Goal: Transaction & Acquisition: Purchase product/service

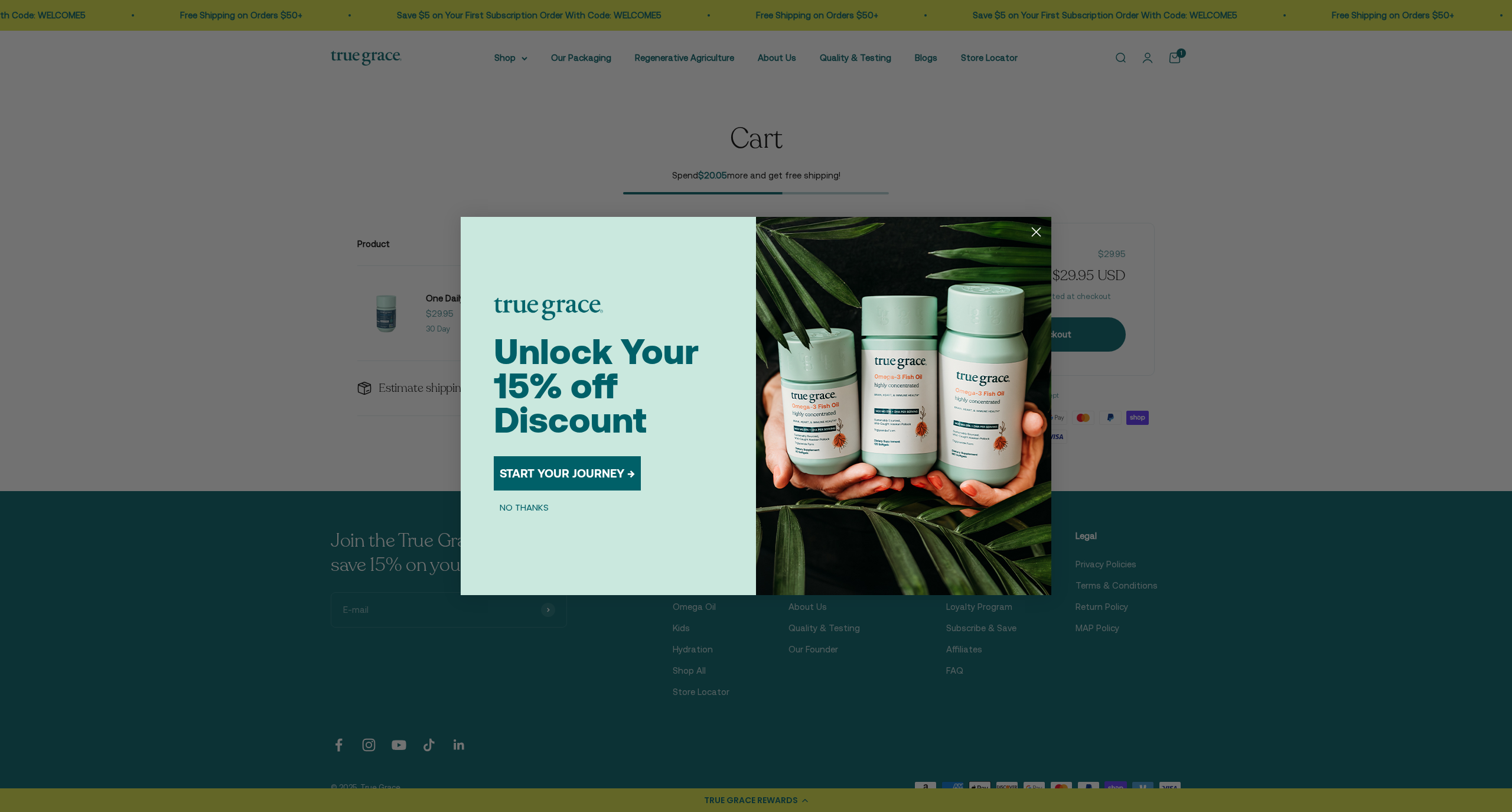
click at [1039, 233] on circle "Close dialog" at bounding box center [1036, 232] width 19 height 19
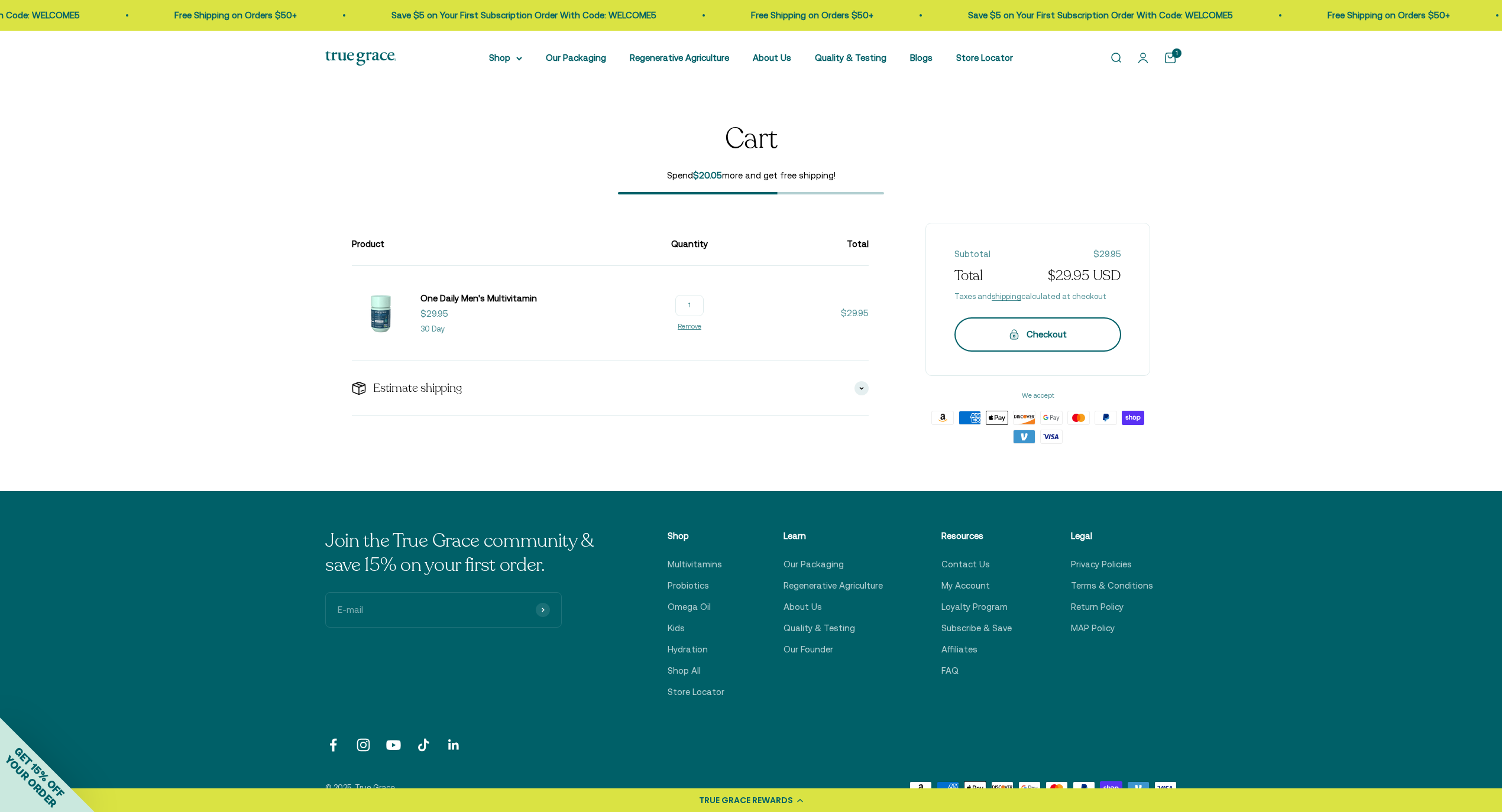
click at [1054, 338] on div "Checkout" at bounding box center [1037, 334] width 119 height 14
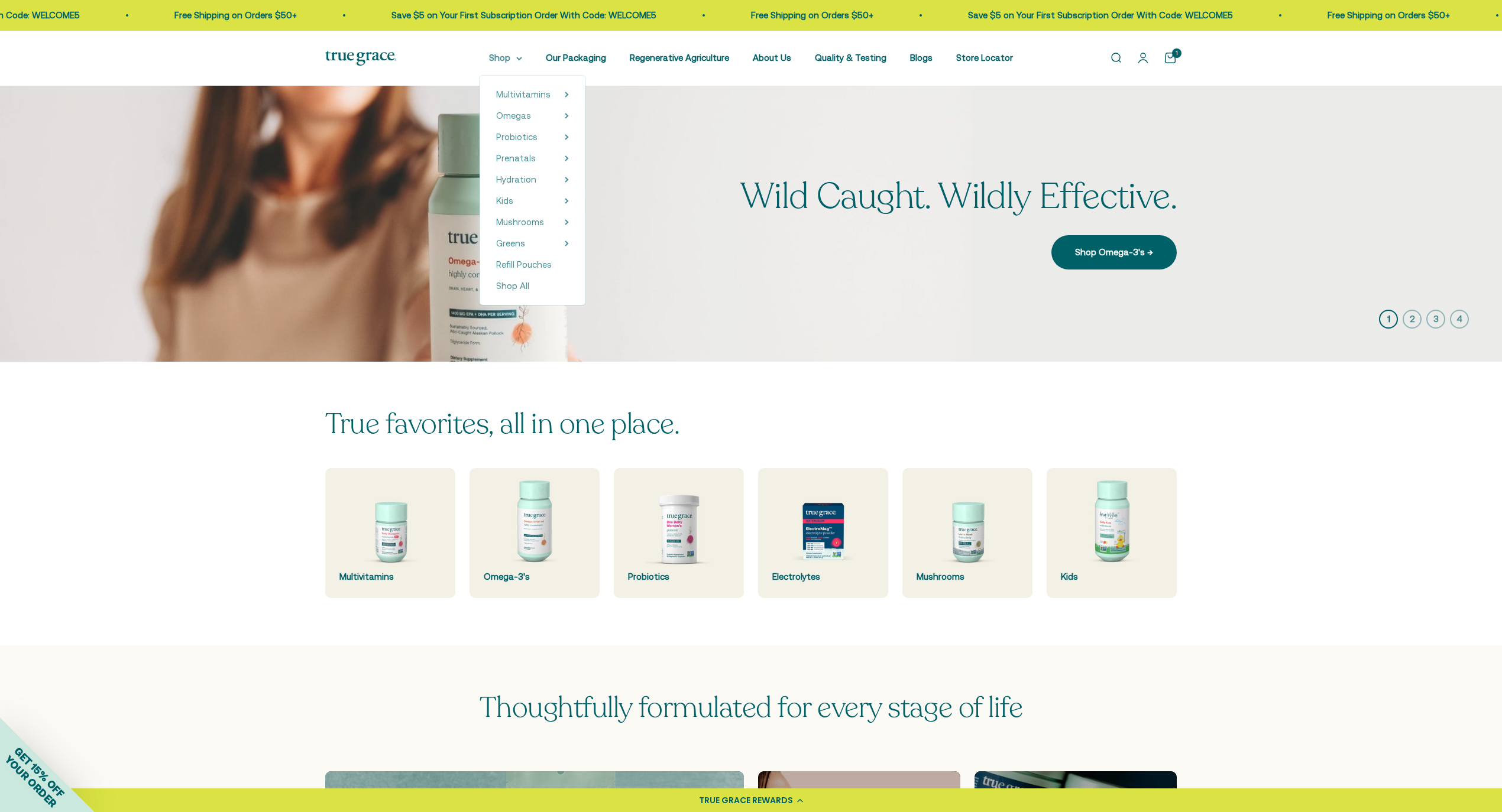
click at [505, 56] on summary "Shop" at bounding box center [506, 57] width 33 height 14
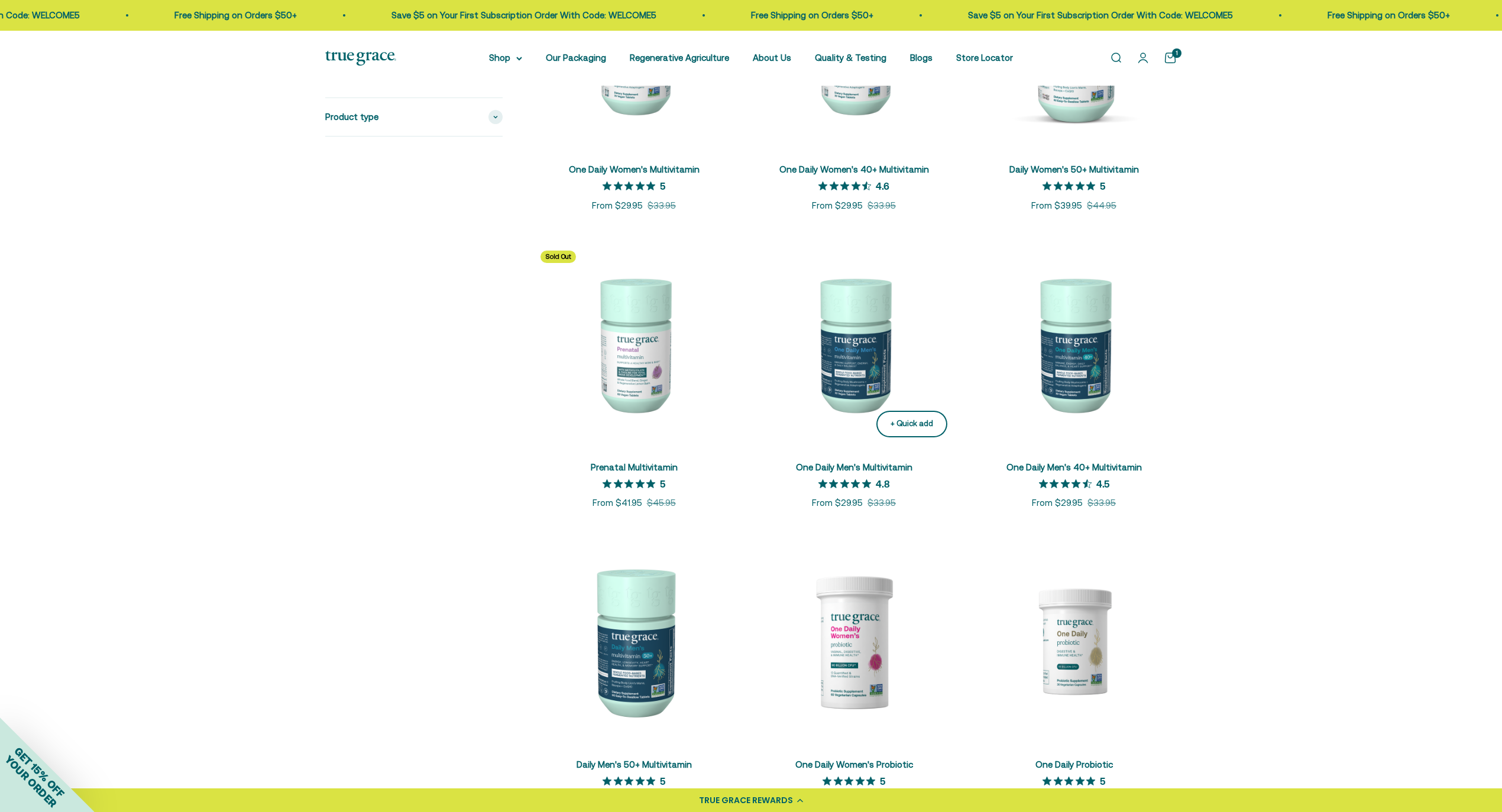
scroll to position [406, 0]
click at [1093, 366] on img at bounding box center [1074, 343] width 205 height 205
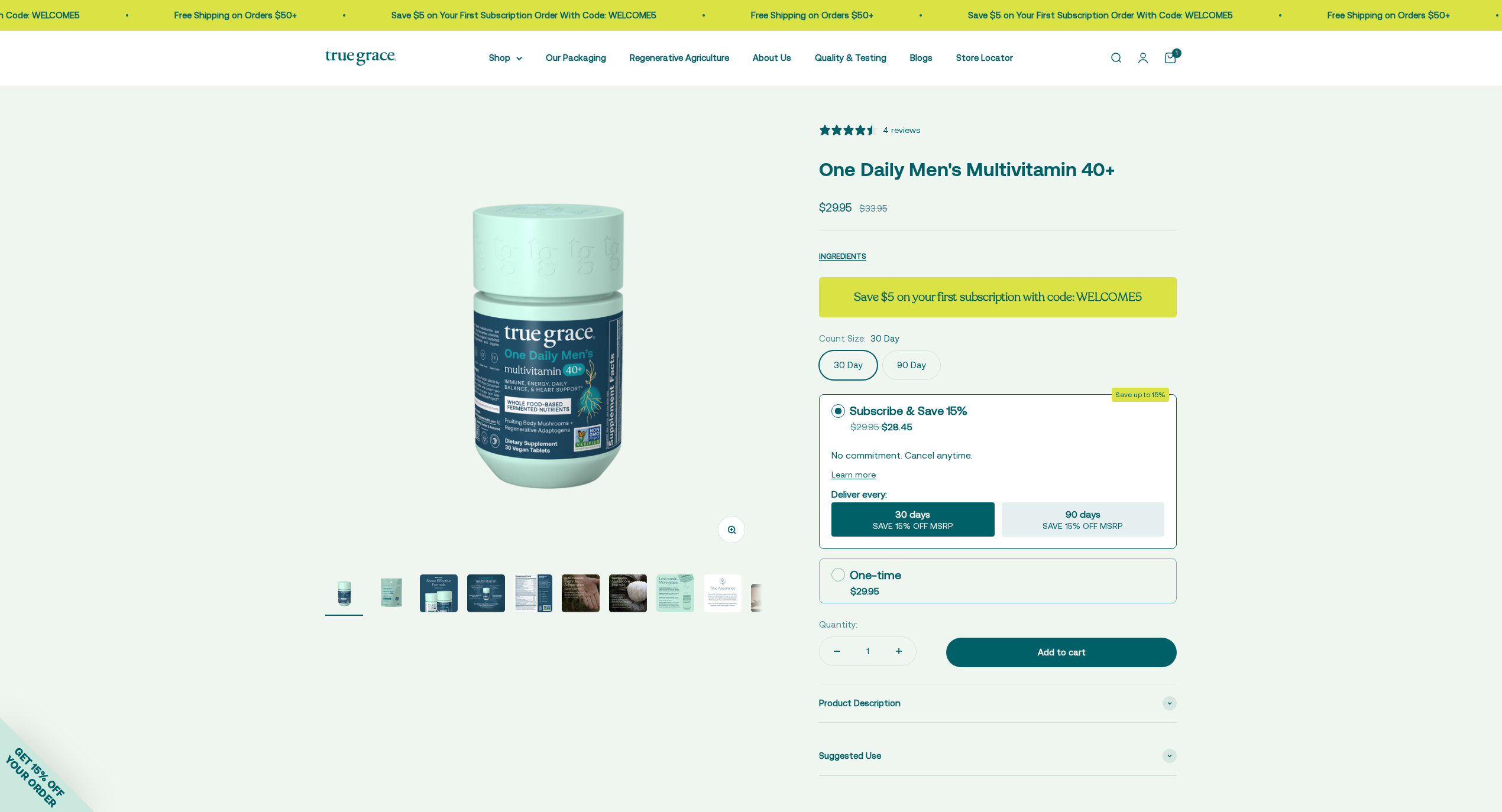
select select "3"
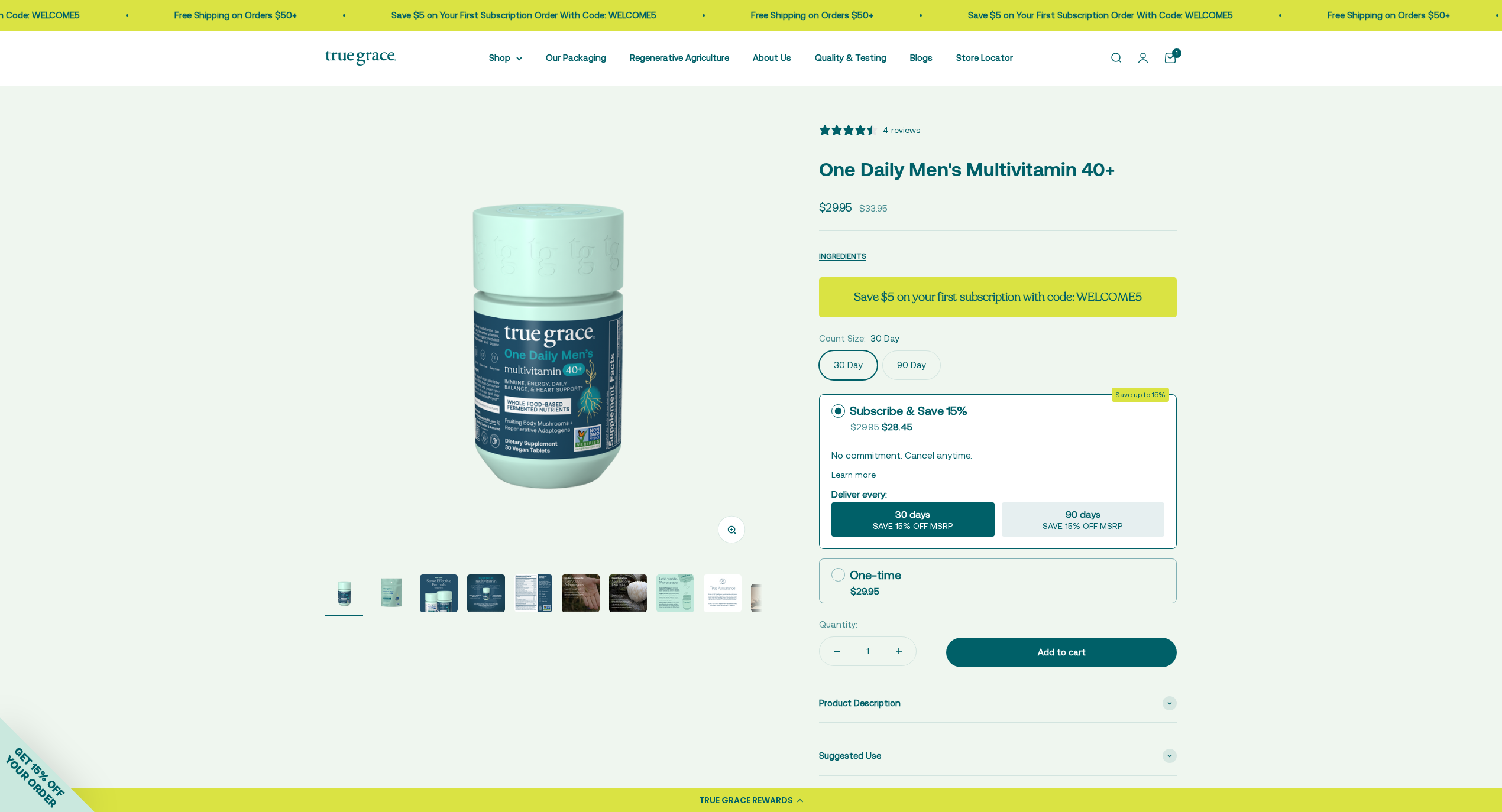
click at [552, 603] on page-dots at bounding box center [543, 595] width 437 height 42
click at [540, 600] on img "Go to item 5" at bounding box center [533, 593] width 37 height 37
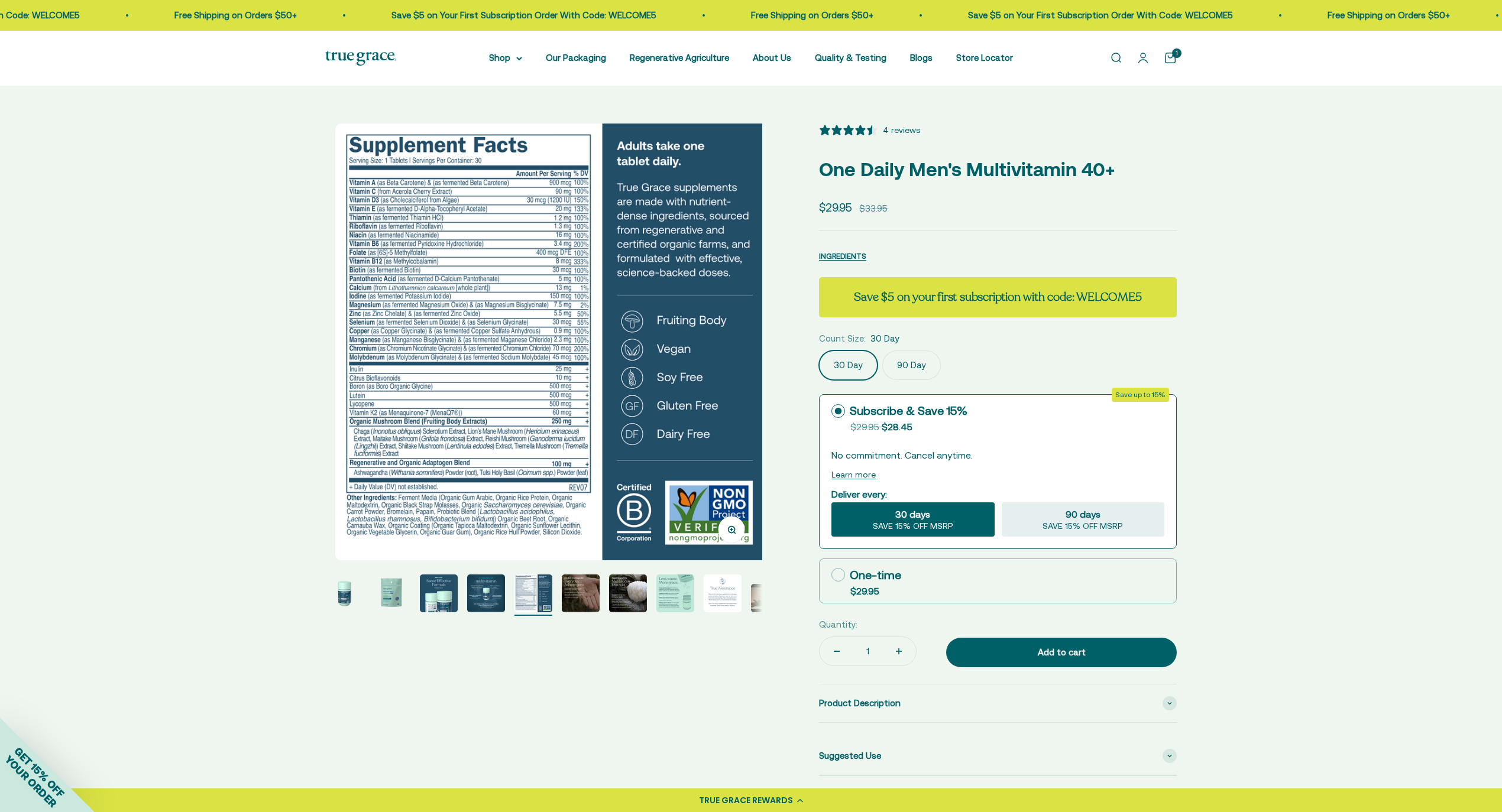
scroll to position [0, 1805]
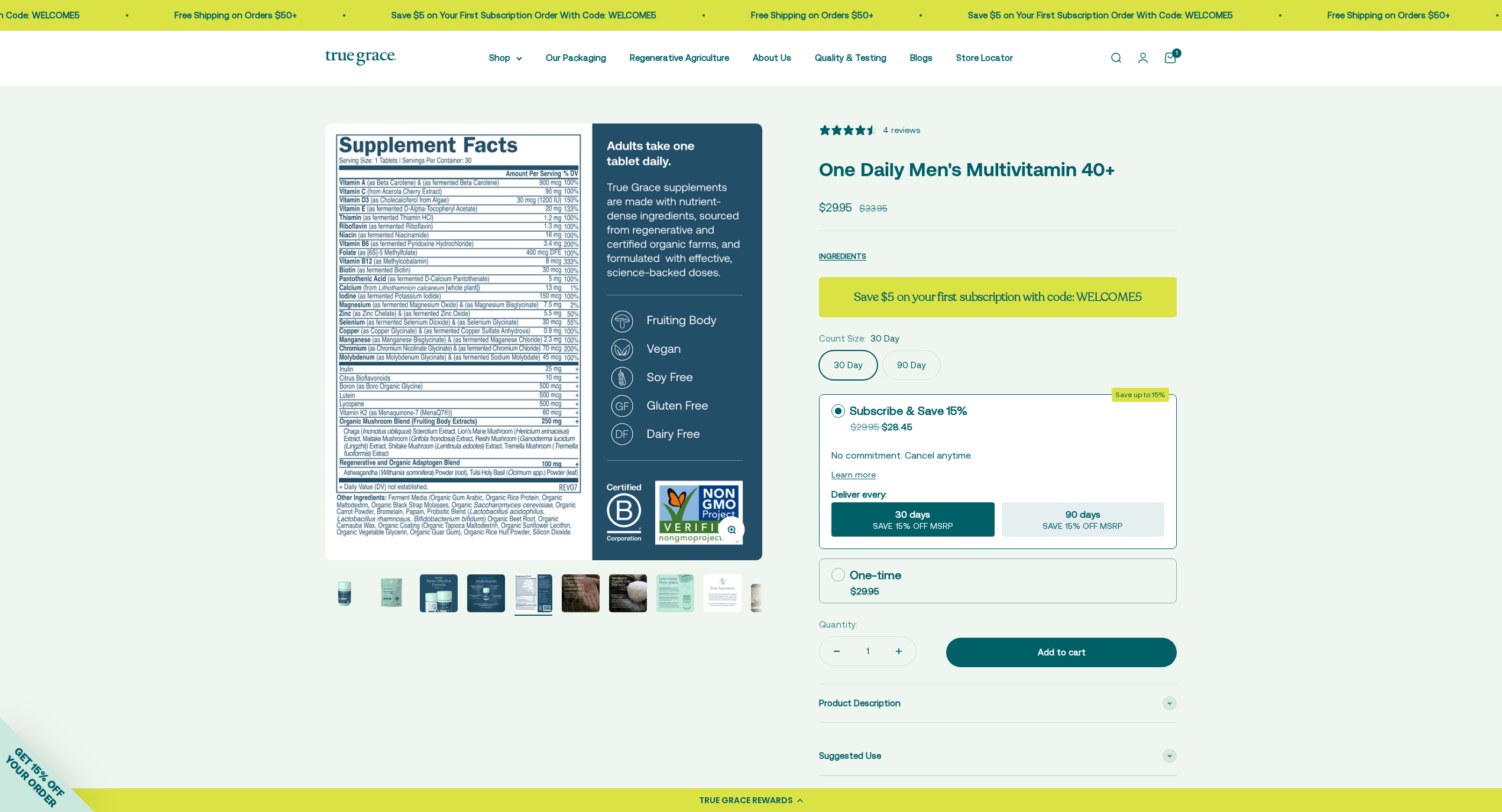
click at [900, 362] on label "90 Day" at bounding box center [911, 366] width 58 height 30
click at [819, 351] on input "90 Day" at bounding box center [818, 350] width 1 height 1
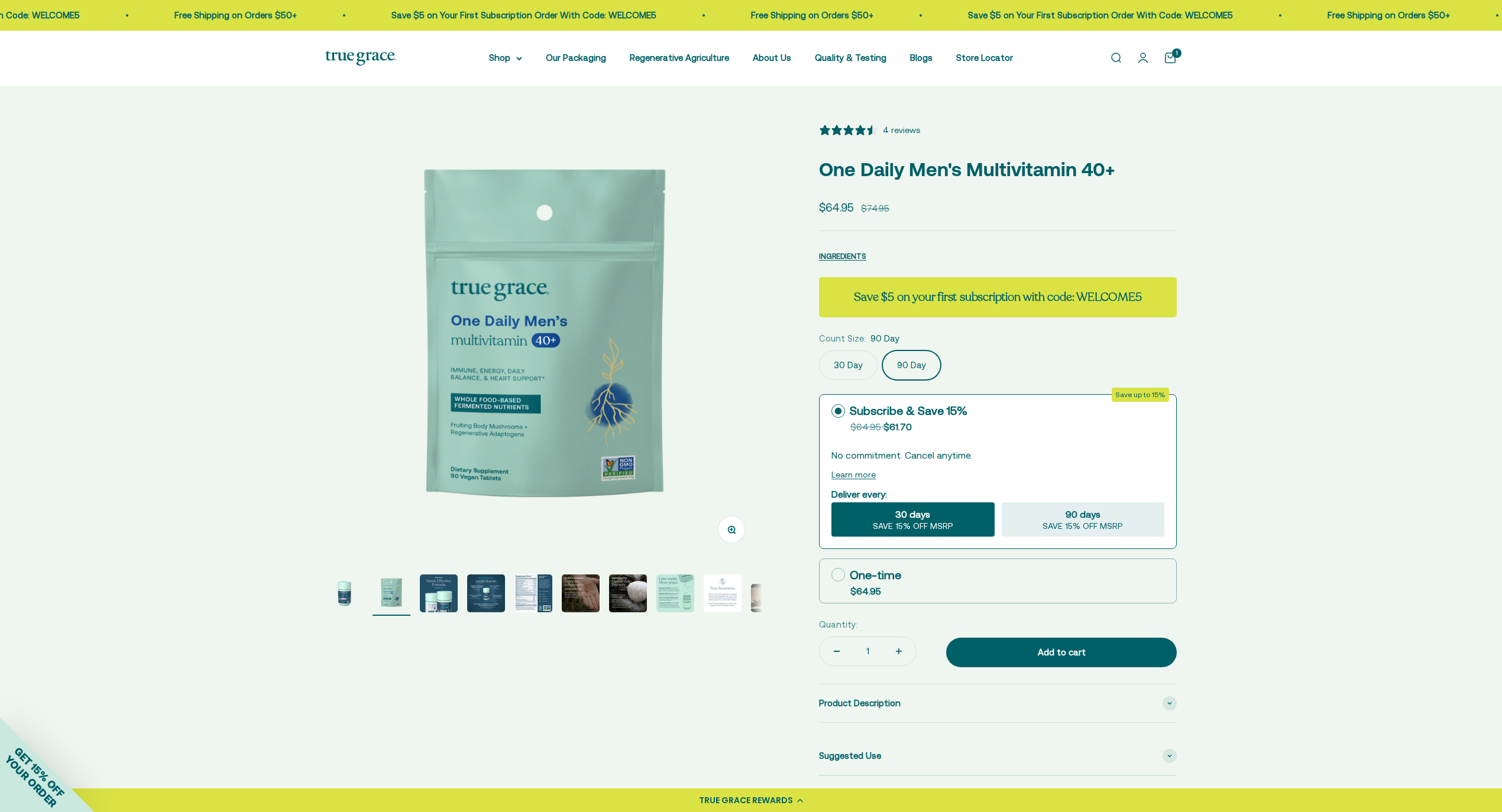
click at [841, 574] on icon at bounding box center [839, 575] width 14 height 14
click at [832, 574] on input "One-time $64.95" at bounding box center [831, 574] width 1 height 1
radio input "true"
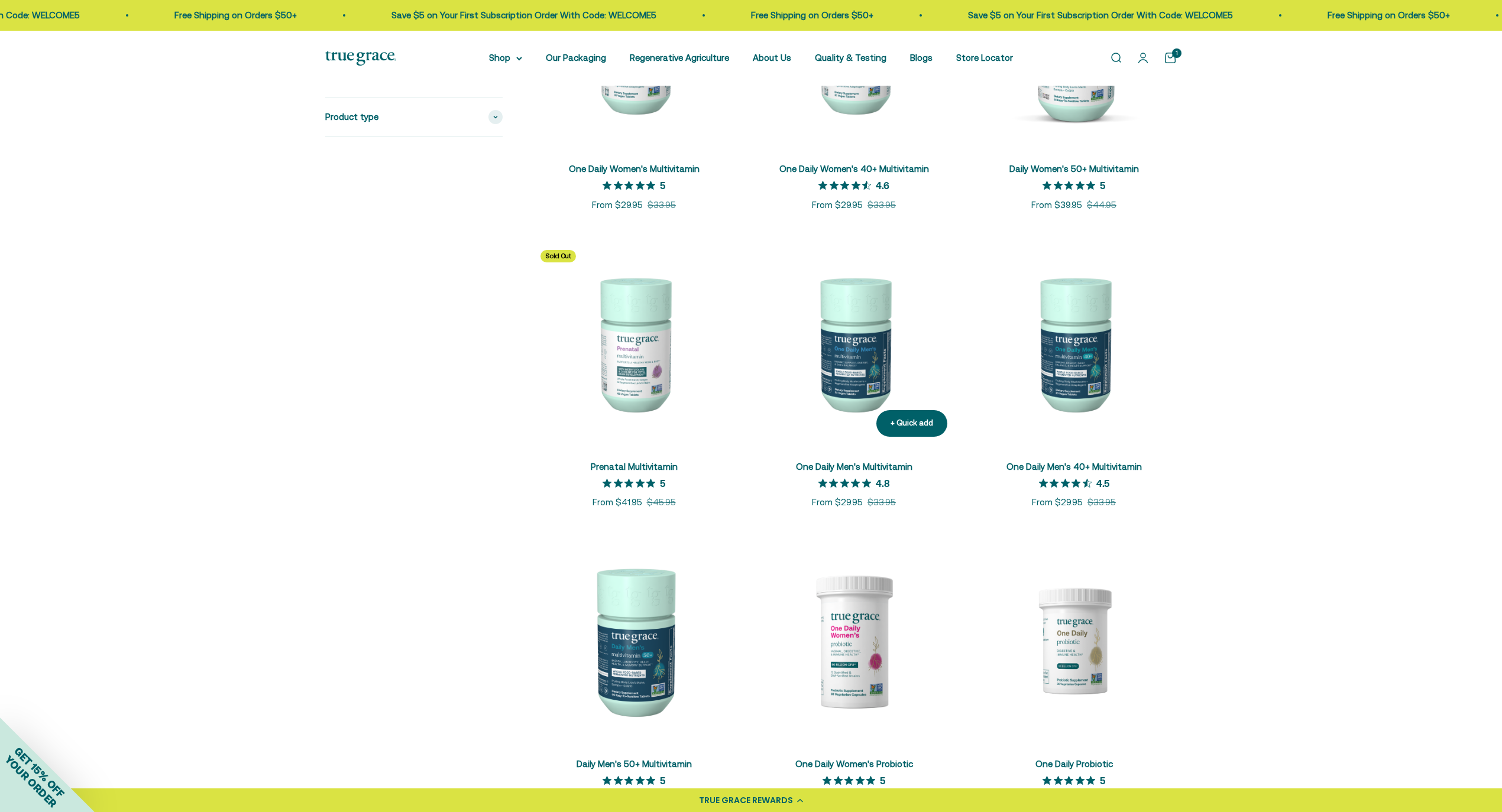
click at [861, 347] on img at bounding box center [853, 343] width 205 height 205
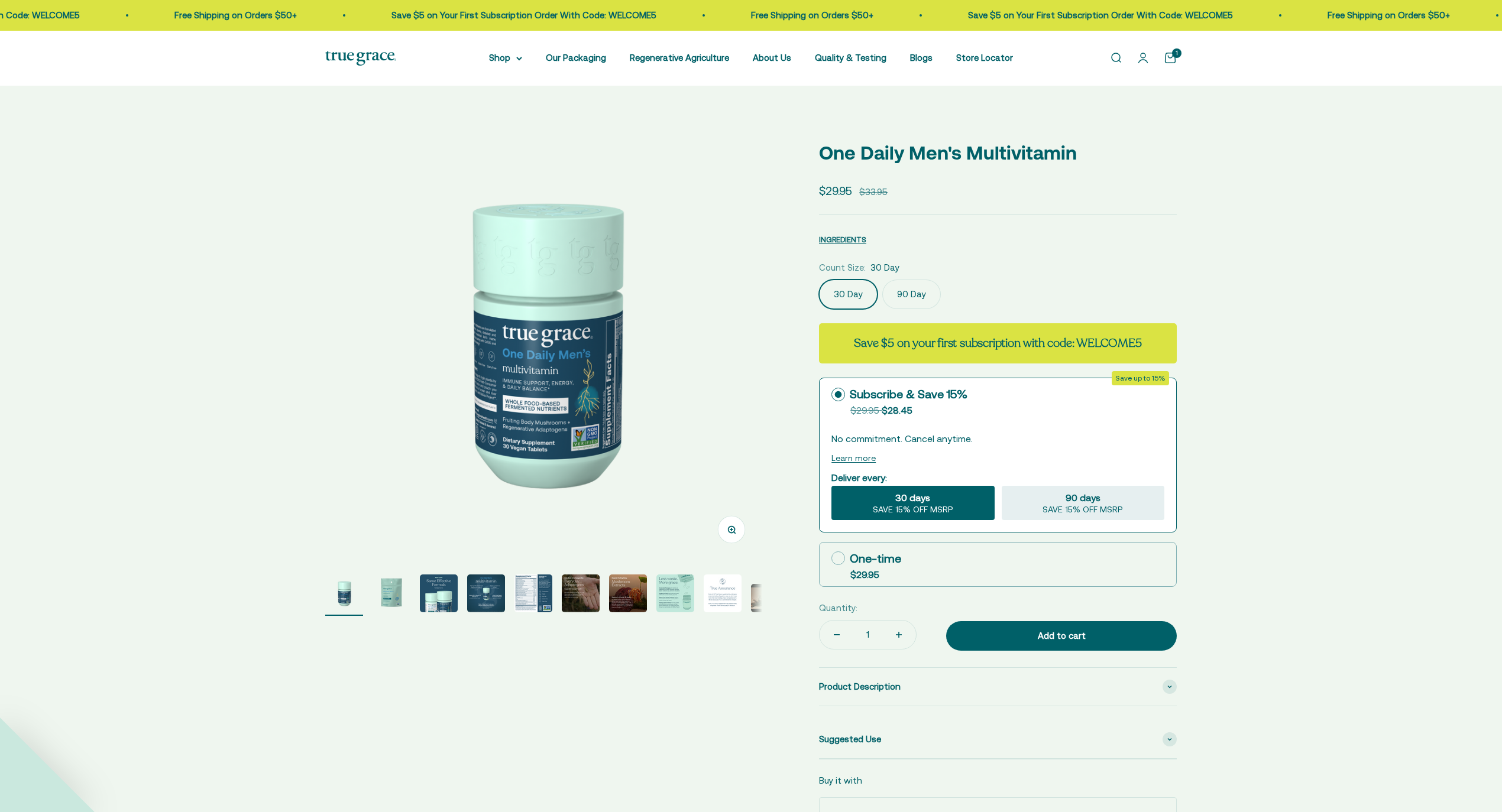
select select "3"
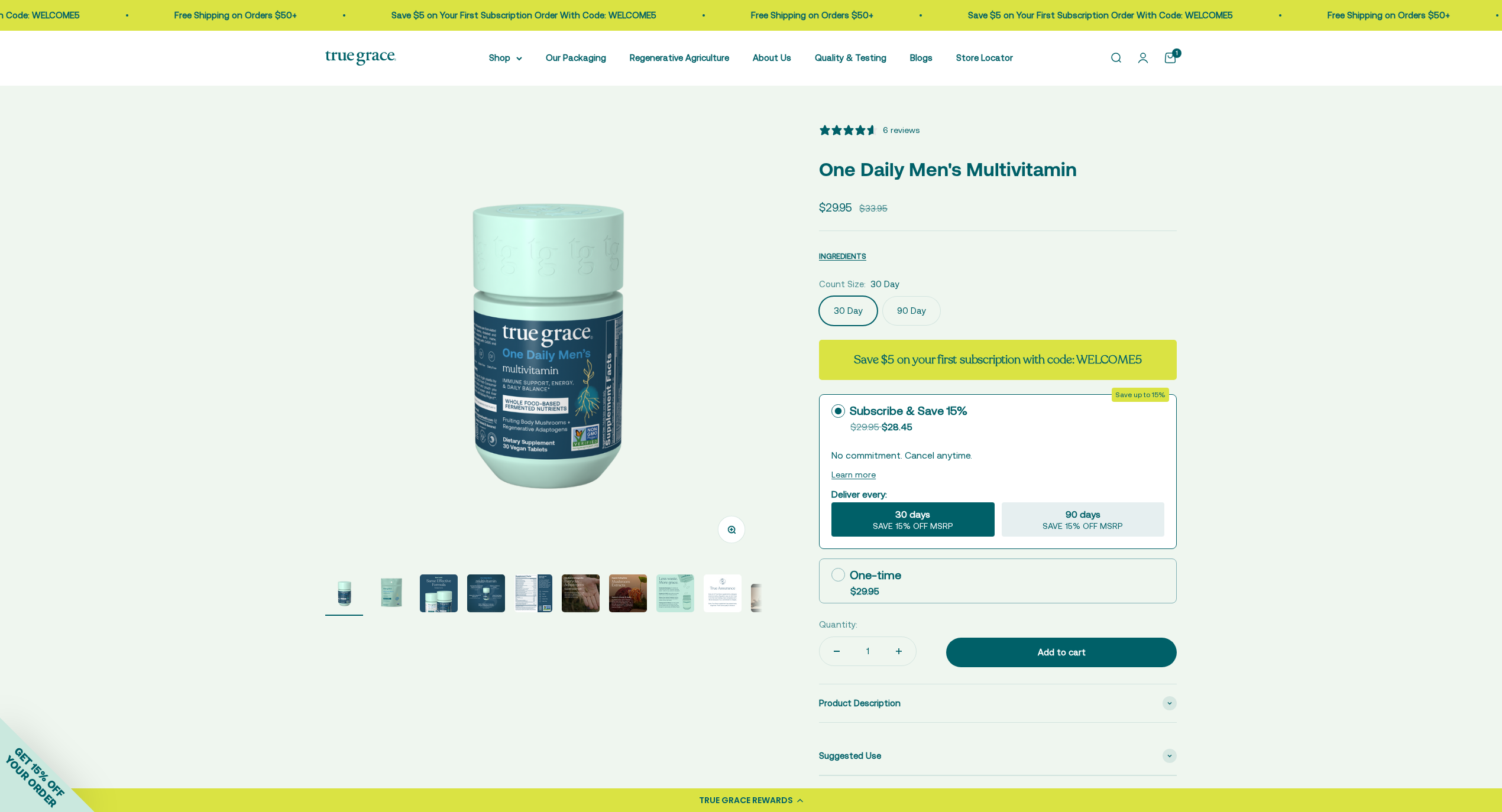
click at [521, 590] on img "Go to item 5" at bounding box center [533, 593] width 37 height 37
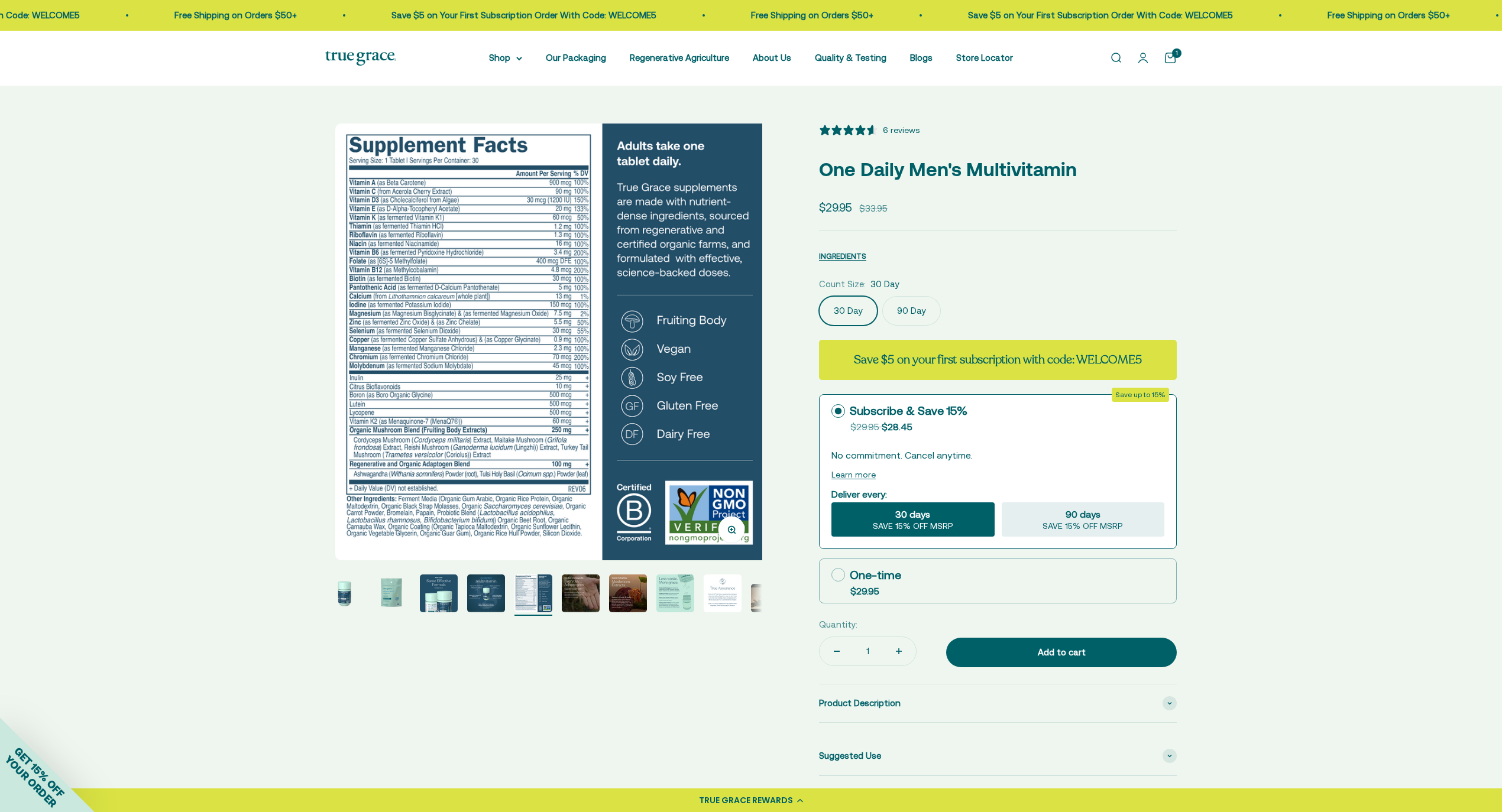
scroll to position [0, 1805]
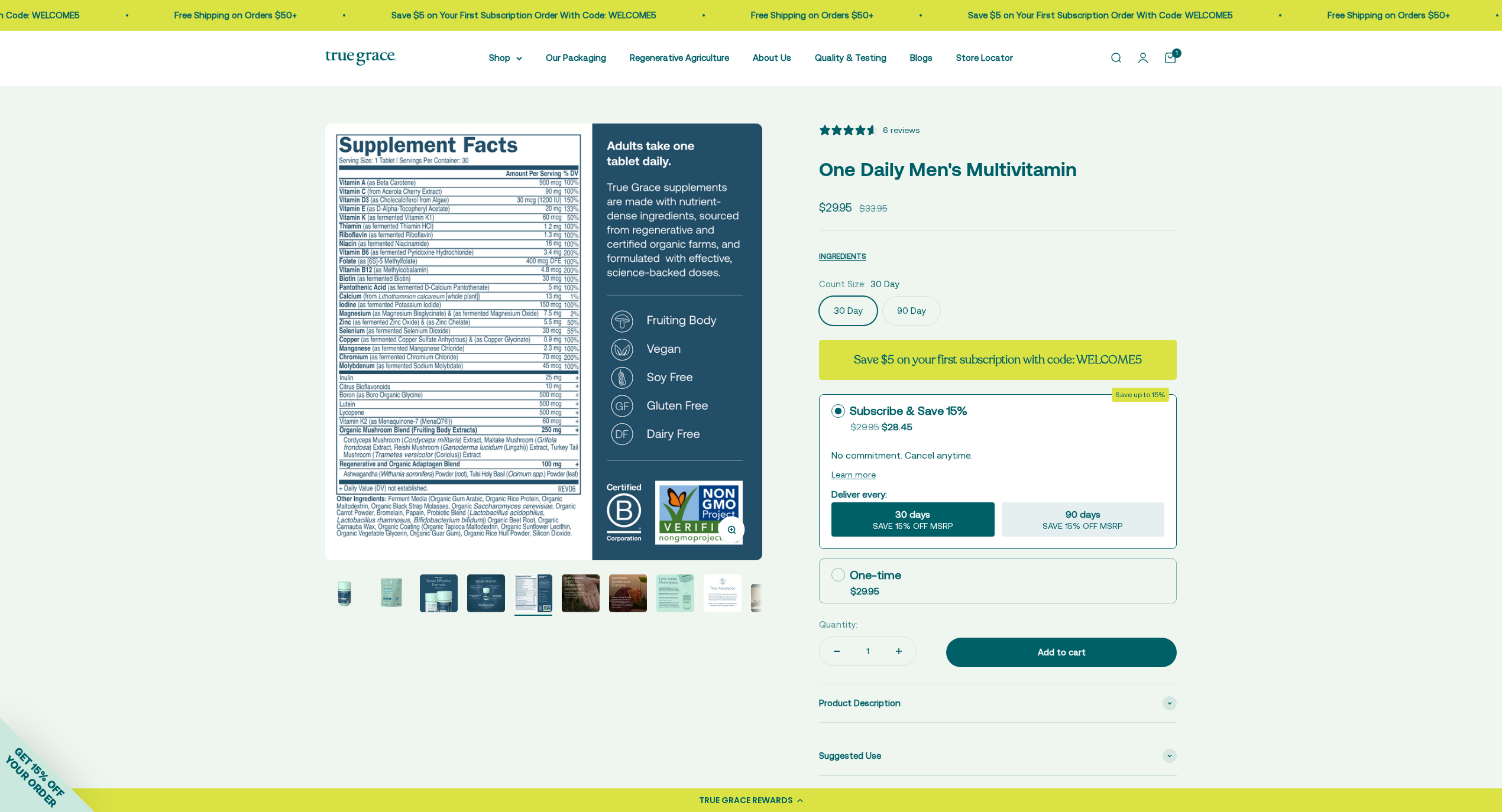
click at [904, 316] on label "90 Day" at bounding box center [911, 311] width 58 height 30
click at [819, 296] on input "90 Day" at bounding box center [818, 296] width 1 height 1
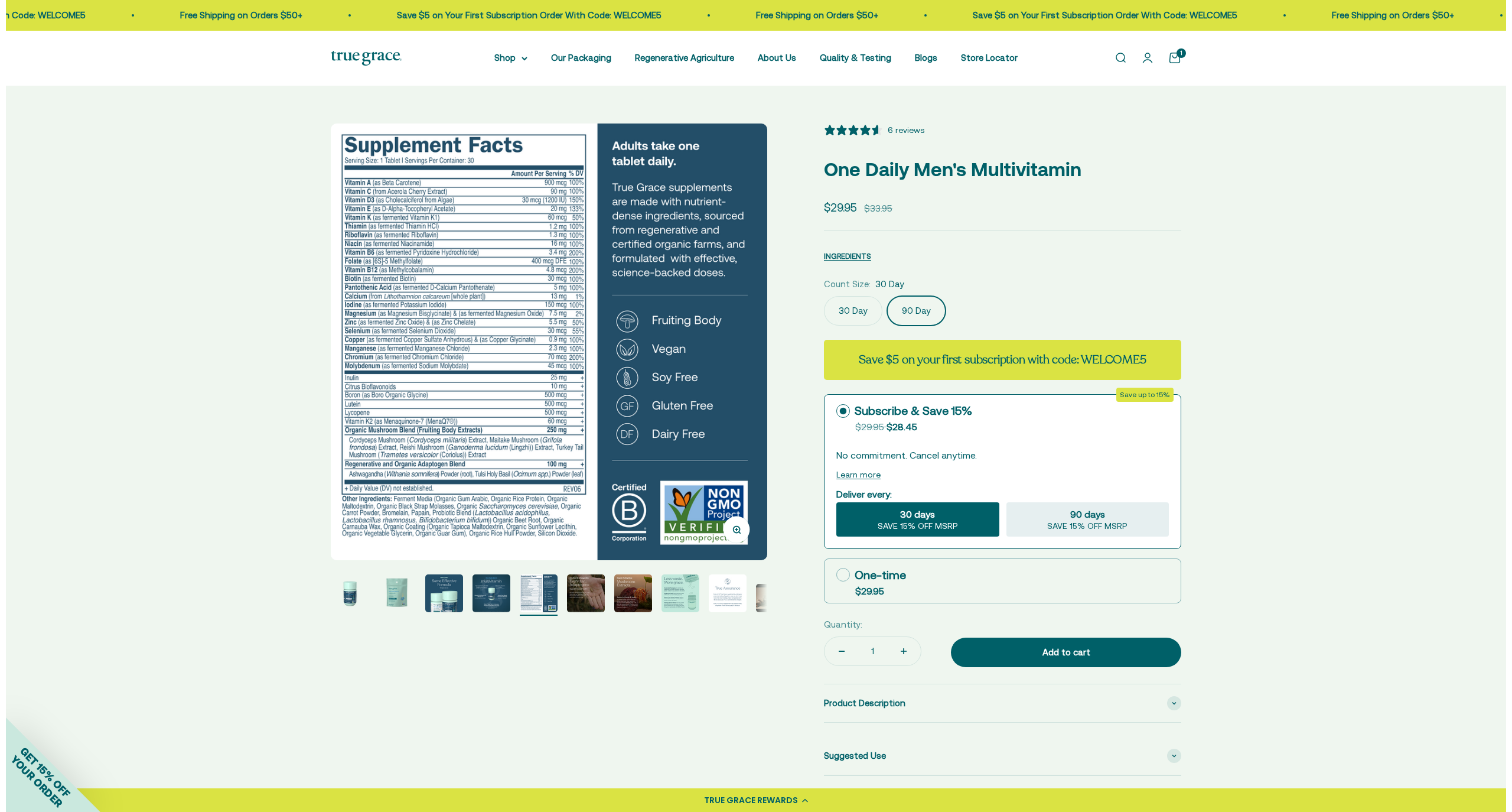
scroll to position [0, 450]
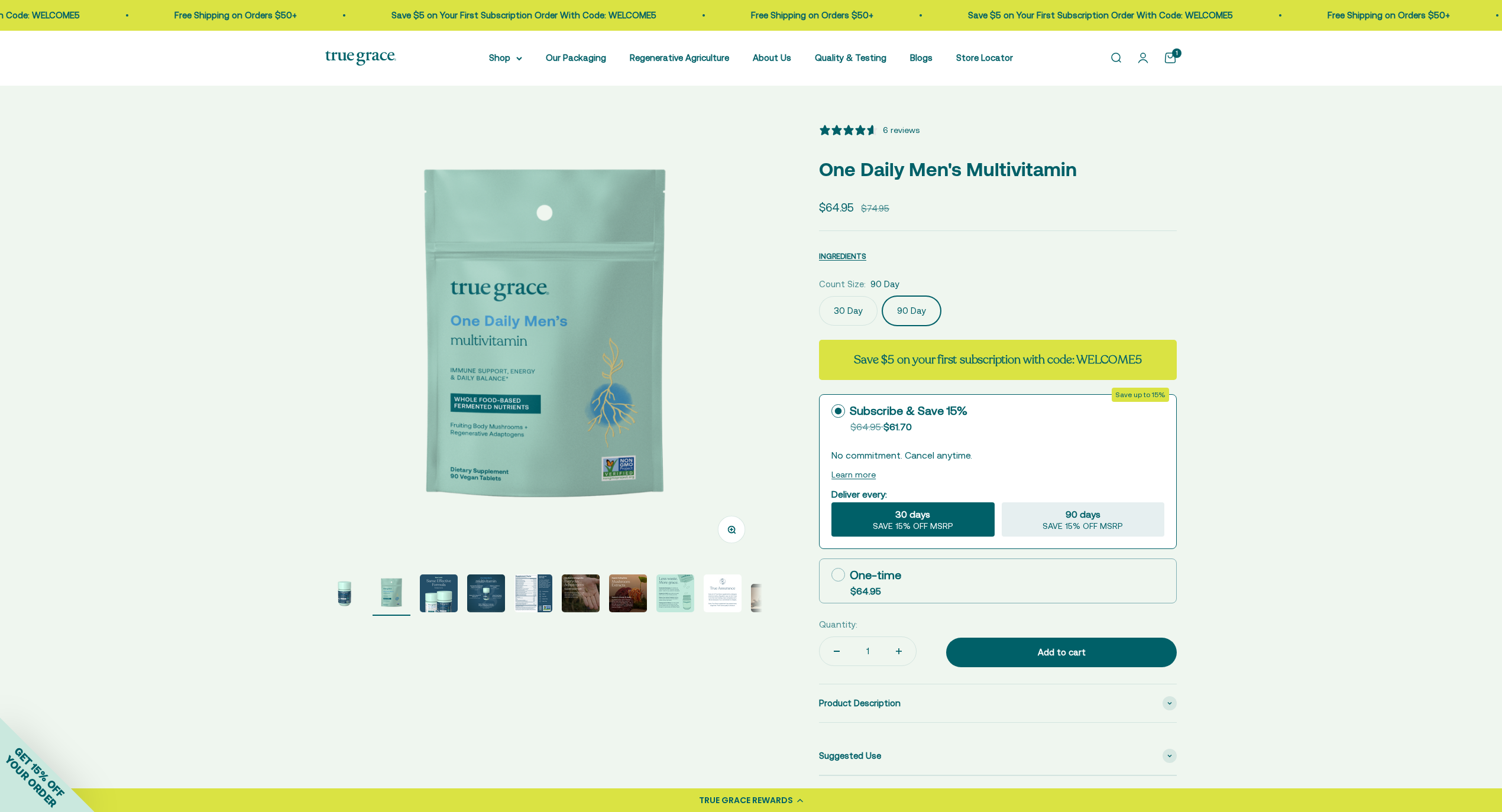
click at [840, 574] on icon at bounding box center [839, 575] width 14 height 14
click at [832, 574] on input "One-time $64.95" at bounding box center [831, 574] width 1 height 1
radio input "true"
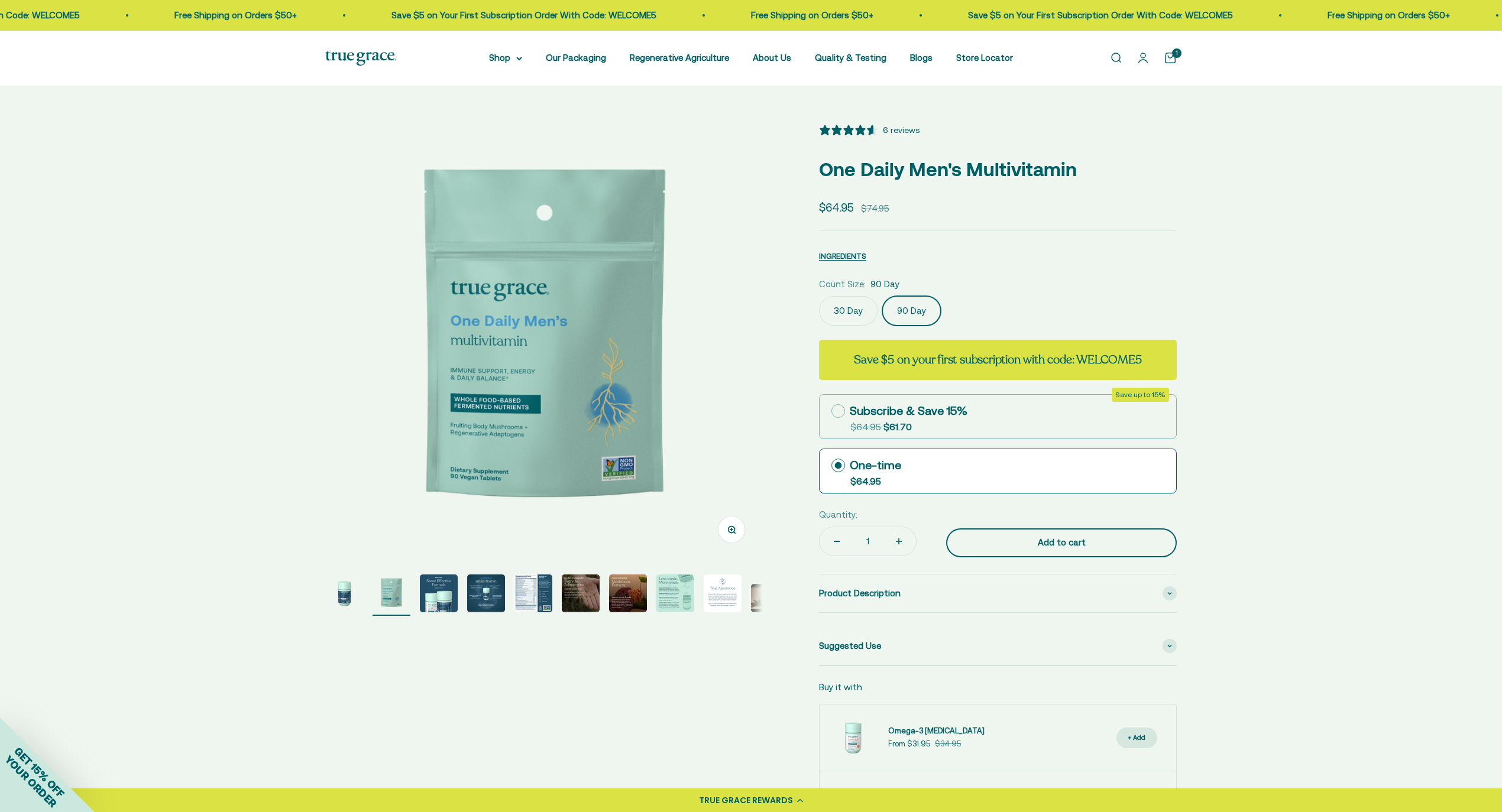
click at [1087, 540] on div "Add to cart" at bounding box center [1061, 542] width 184 height 14
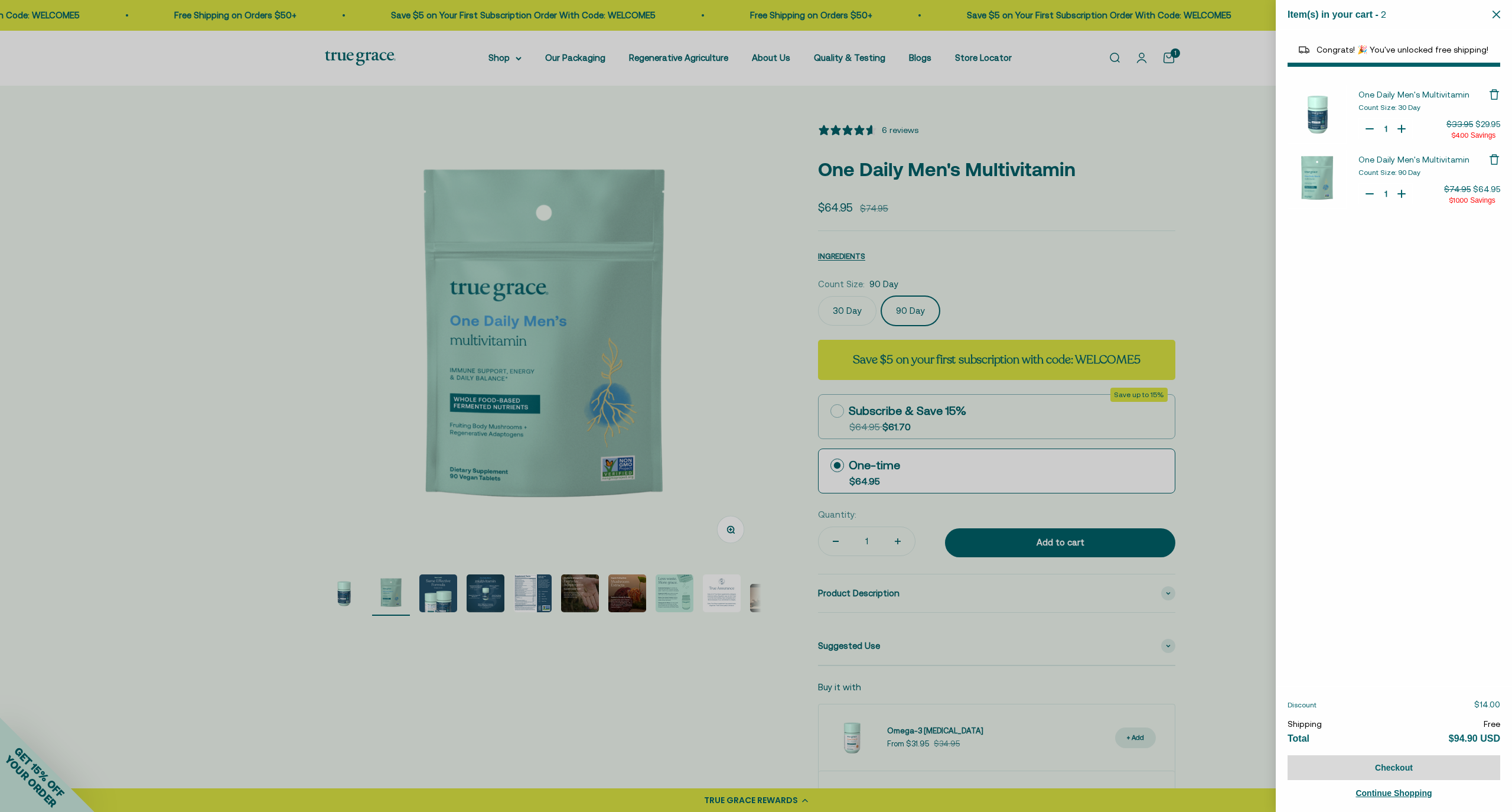
select select "46284026183894"
select select "46081071972566"
click at [1498, 99] on icon "Remove One Daily Men's Multivitamin" at bounding box center [1495, 95] width 12 height 12
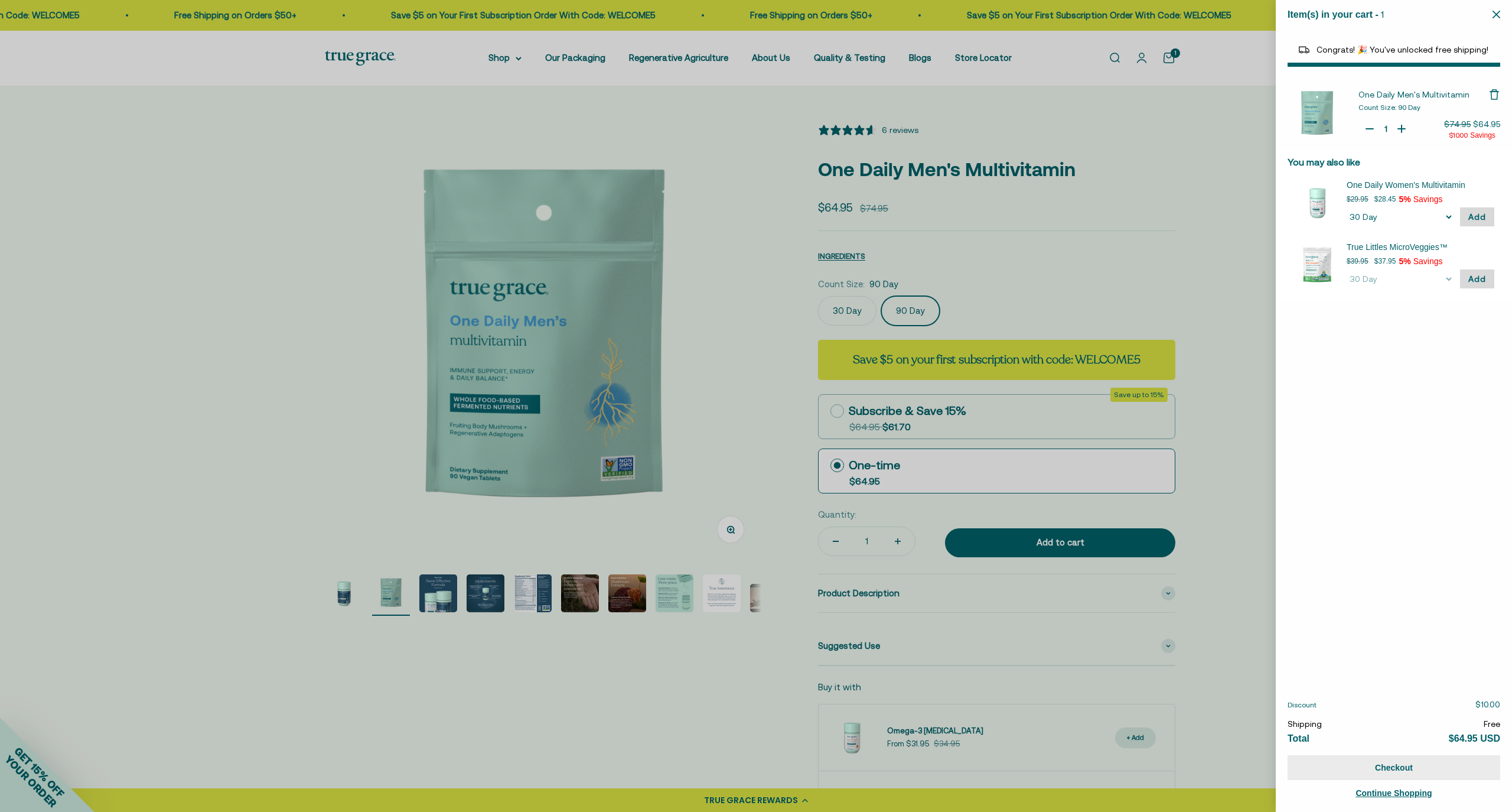
click at [1419, 767] on button "Checkout" at bounding box center [1394, 768] width 212 height 25
